Goal: Information Seeking & Learning: Learn about a topic

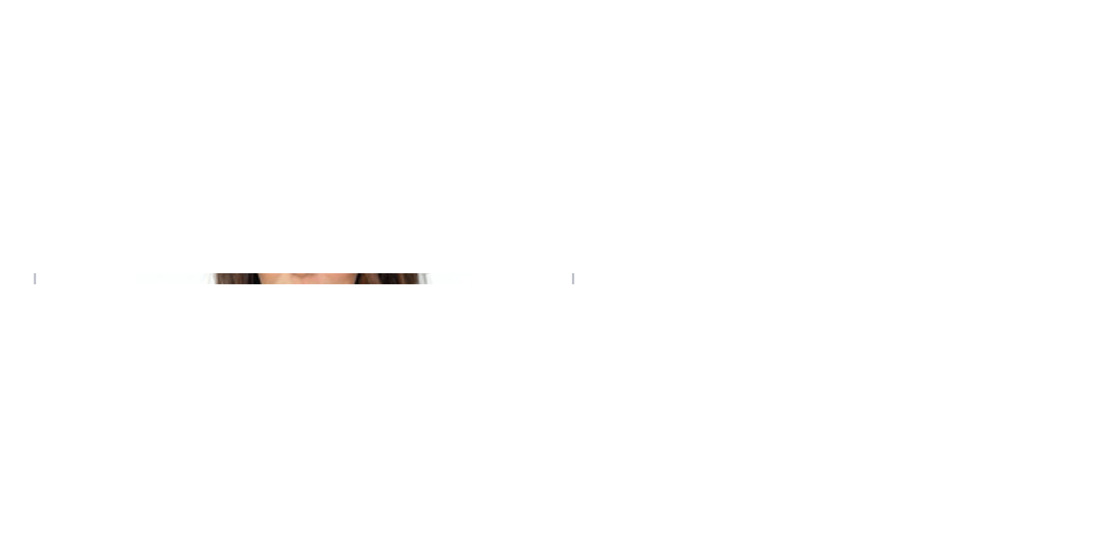
scroll to position [224, 0]
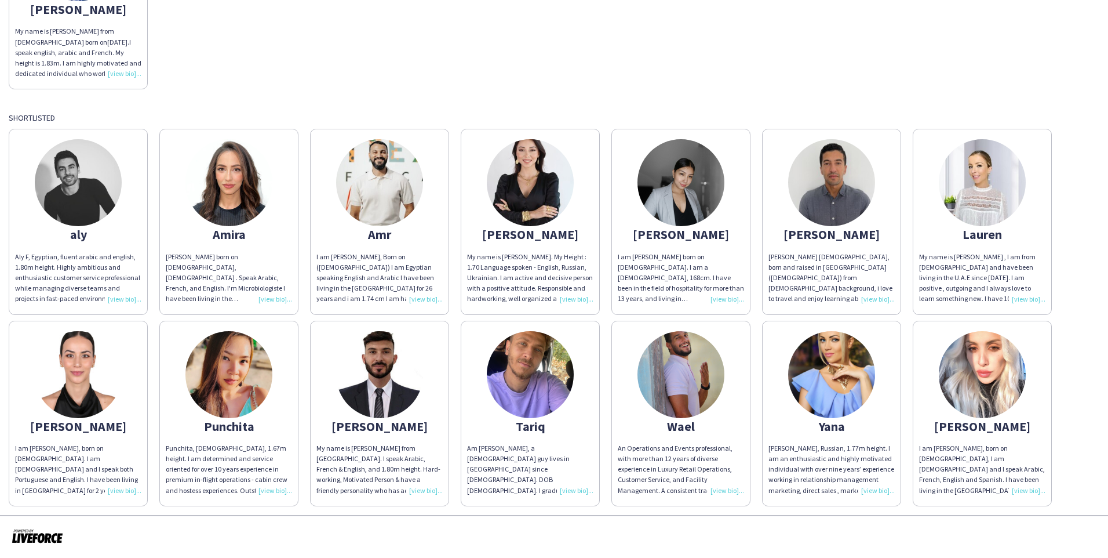
click at [787, 376] on img at bounding box center [982, 374] width 87 height 87
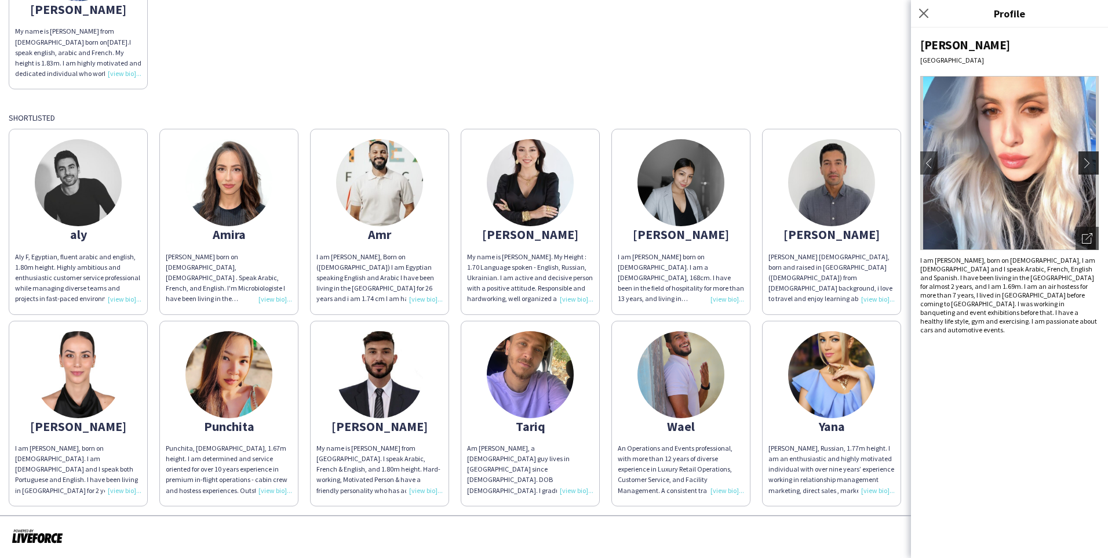
click at [787, 168] on button "chevron-right" at bounding box center [1090, 162] width 23 height 23
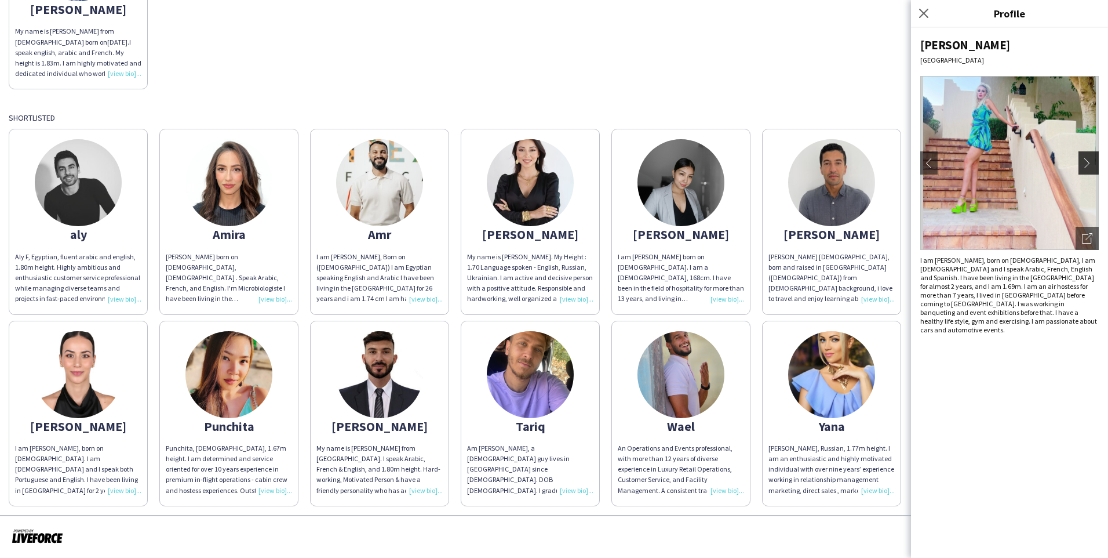
click at [787, 168] on app-icon "chevron-right" at bounding box center [1090, 163] width 16 height 10
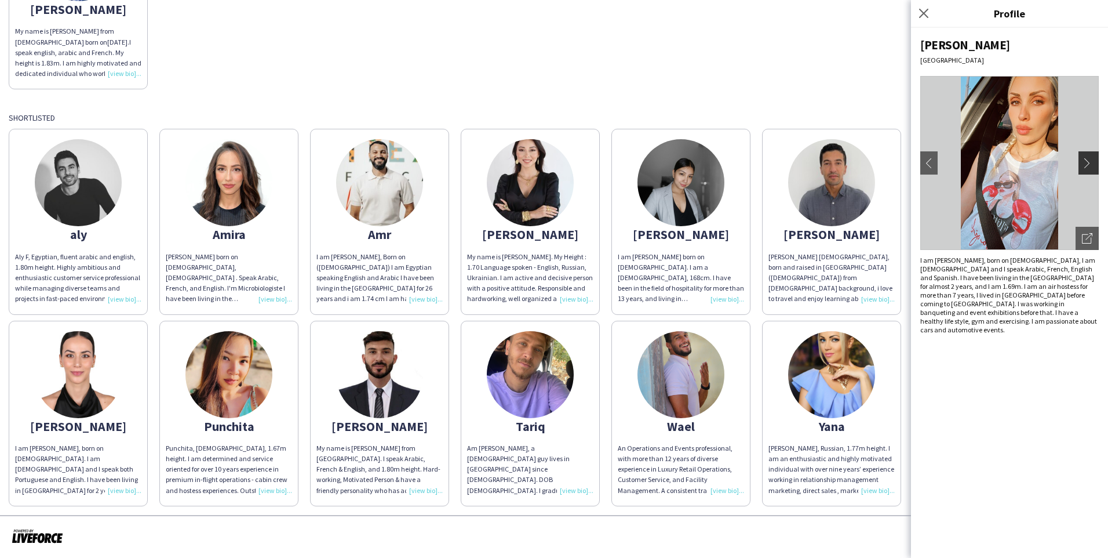
click at [787, 162] on app-icon "chevron-right" at bounding box center [1090, 163] width 16 height 10
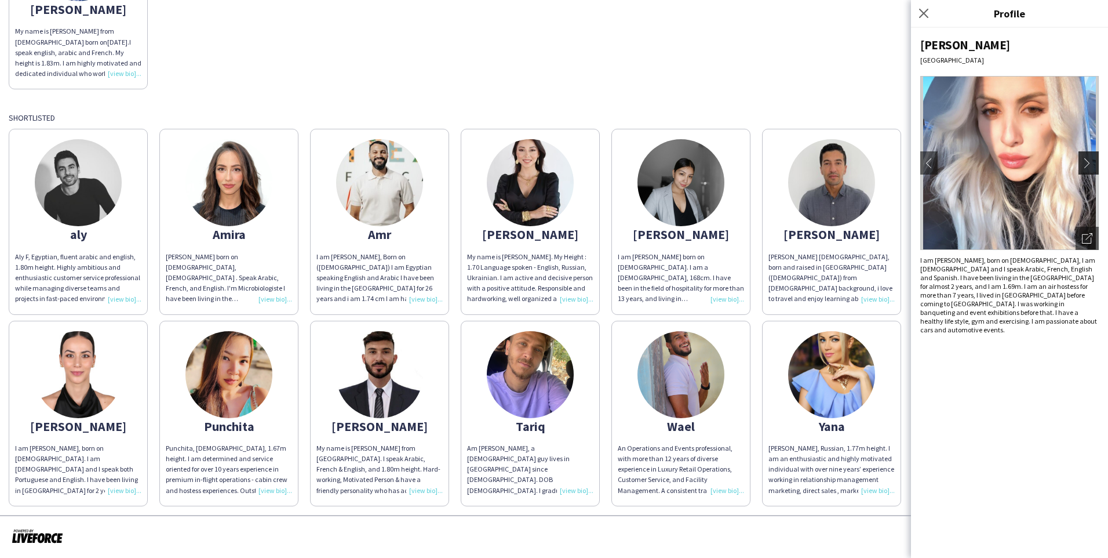
click at [787, 164] on app-icon "chevron-right" at bounding box center [1090, 163] width 16 height 10
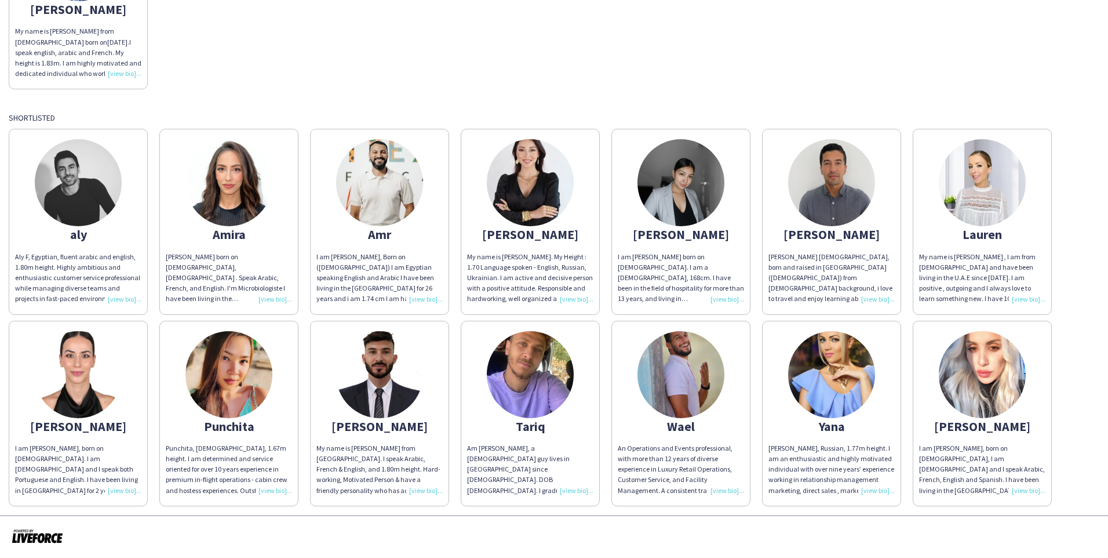
click at [228, 191] on img at bounding box center [228, 182] width 87 height 87
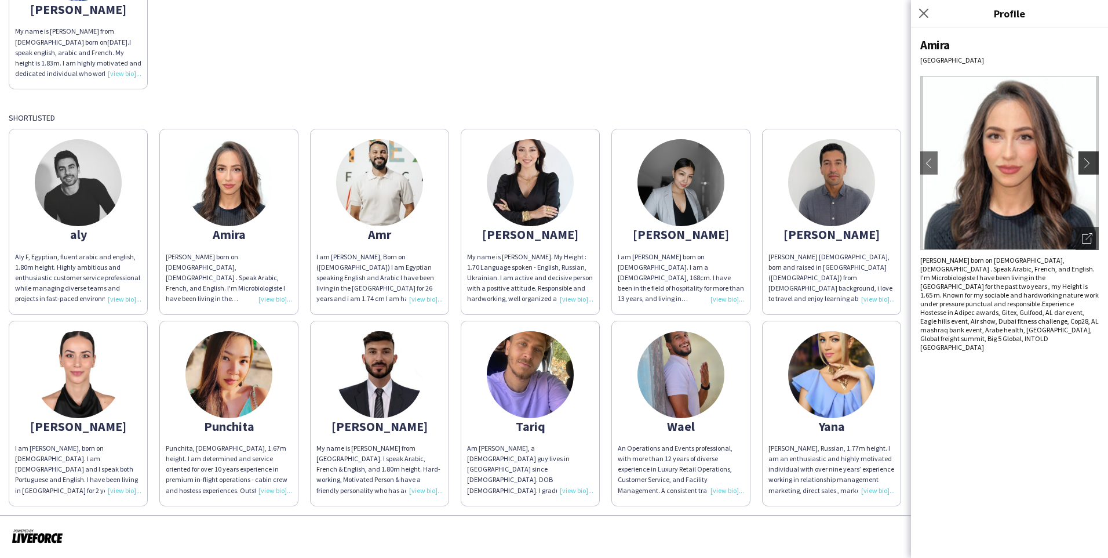
click at [787, 157] on button "chevron-right" at bounding box center [1090, 162] width 23 height 23
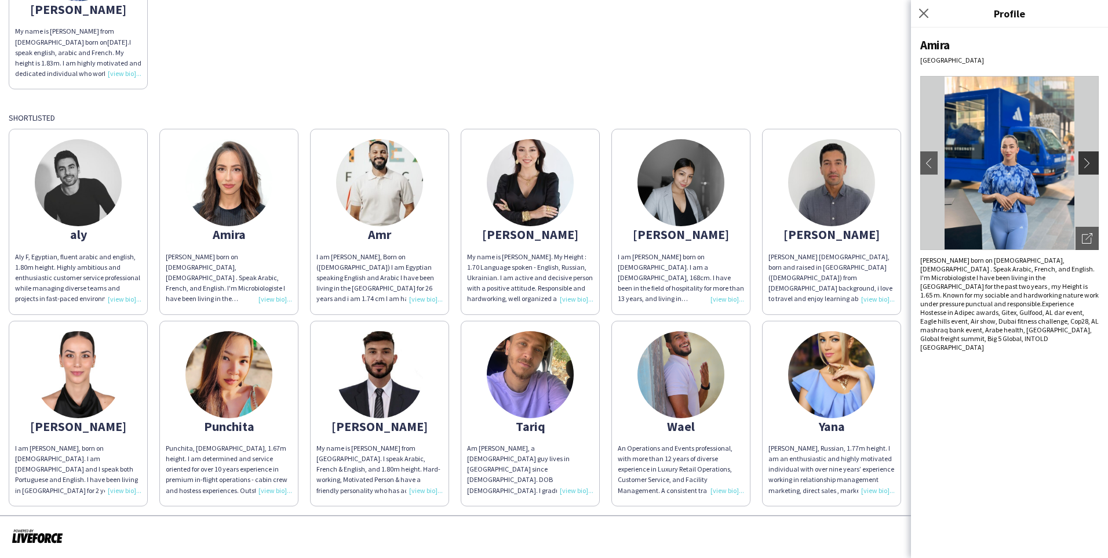
click at [787, 160] on app-icon "chevron-right" at bounding box center [1090, 163] width 16 height 10
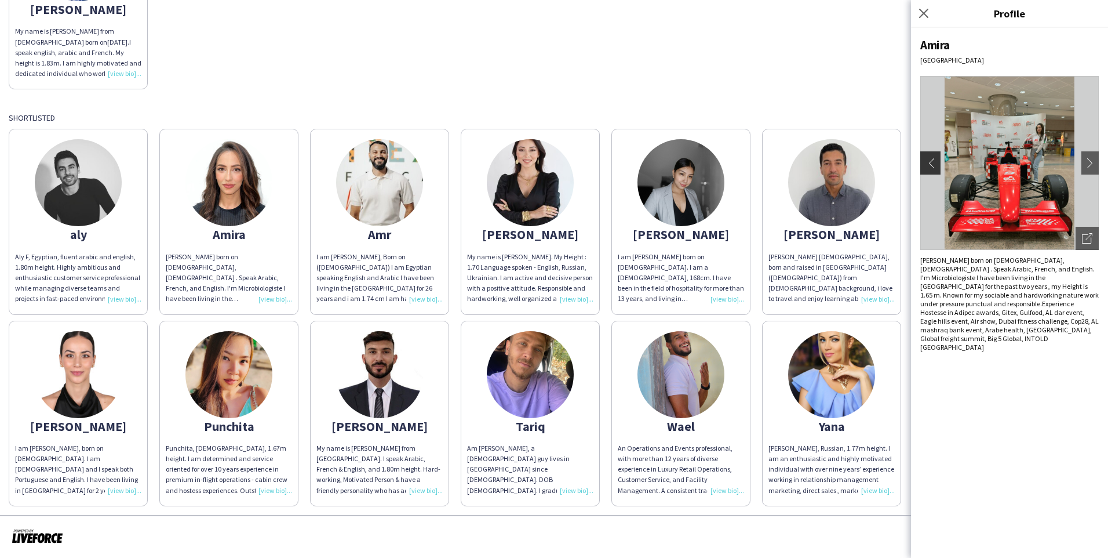
click at [787, 167] on app-icon "chevron-left" at bounding box center [929, 163] width 16 height 10
